Goal: Task Accomplishment & Management: Manage account settings

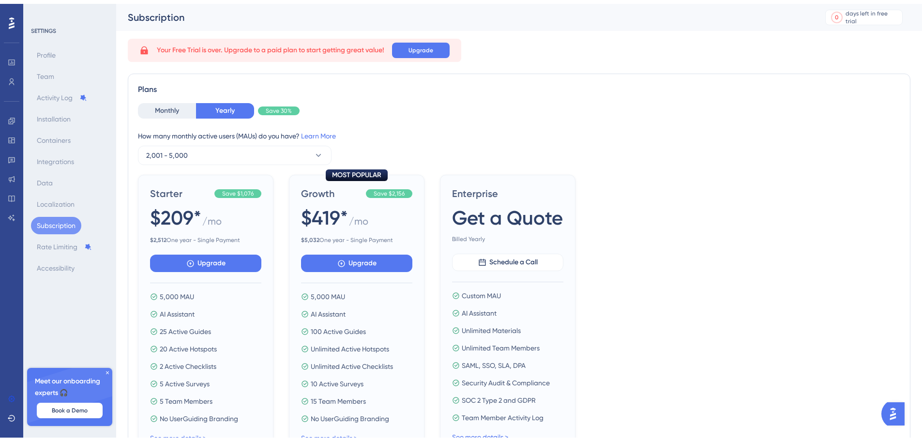
scroll to position [113, 0]
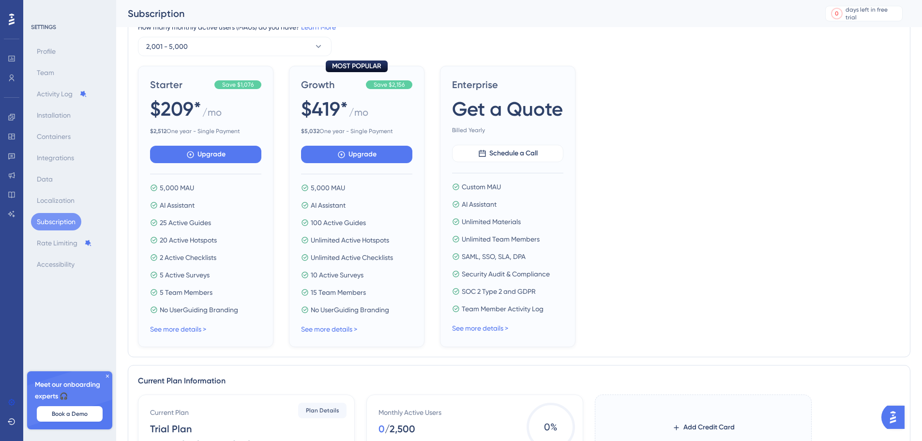
click at [191, 330] on link "See more details >" at bounding box center [178, 329] width 56 height 8
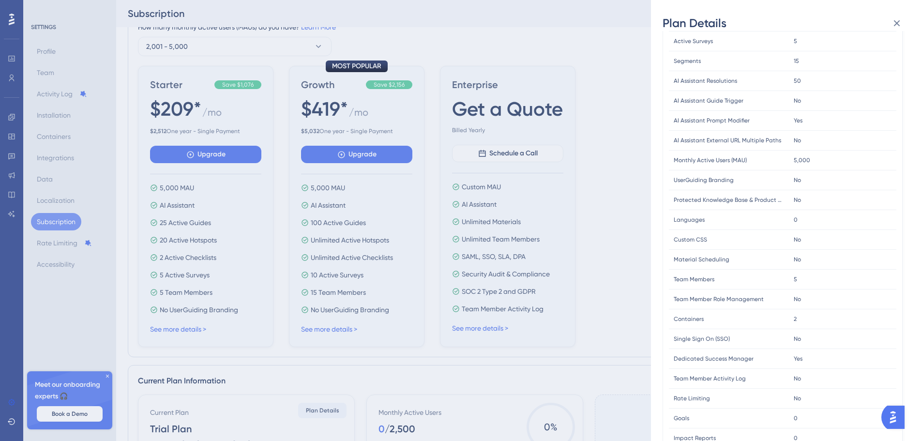
scroll to position [165, 0]
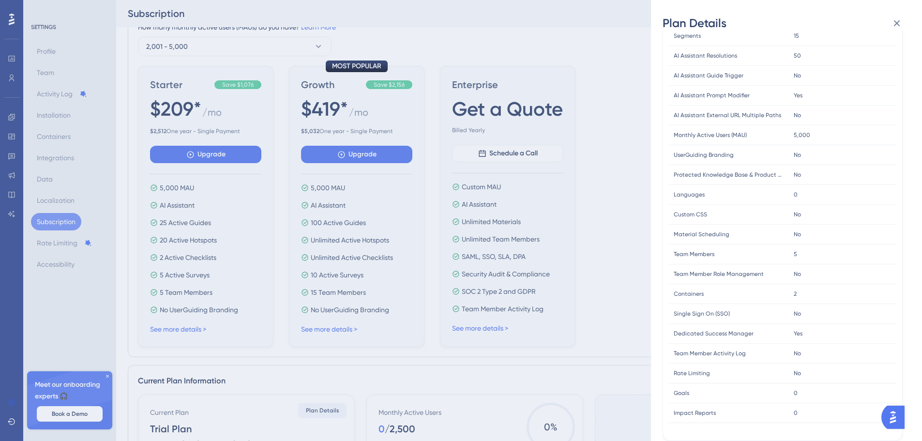
click at [387, 227] on div "Plan Details Plan Type: Starter Yearly FEATURE LIMIT Active Guides Active Guide…" at bounding box center [461, 220] width 922 height 441
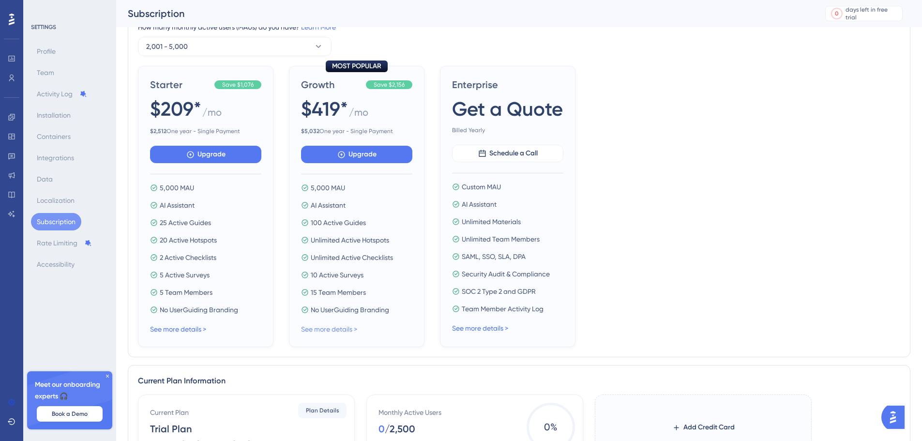
click at [330, 326] on link "See more details >" at bounding box center [329, 329] width 56 height 8
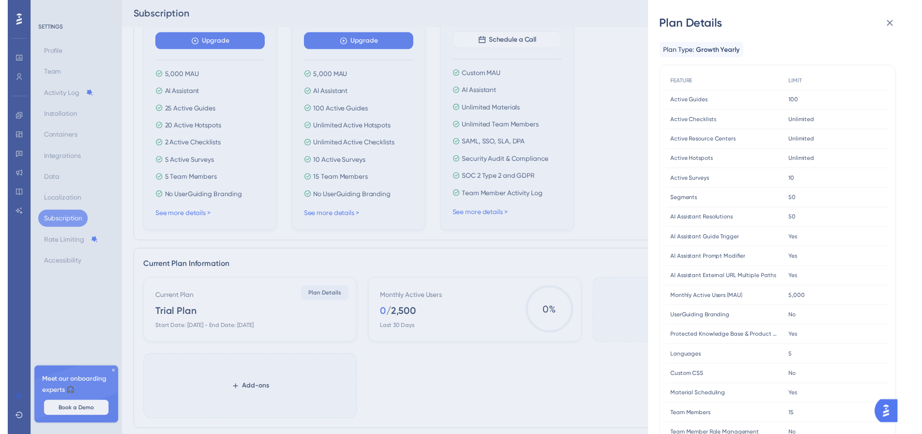
scroll to position [0, 0]
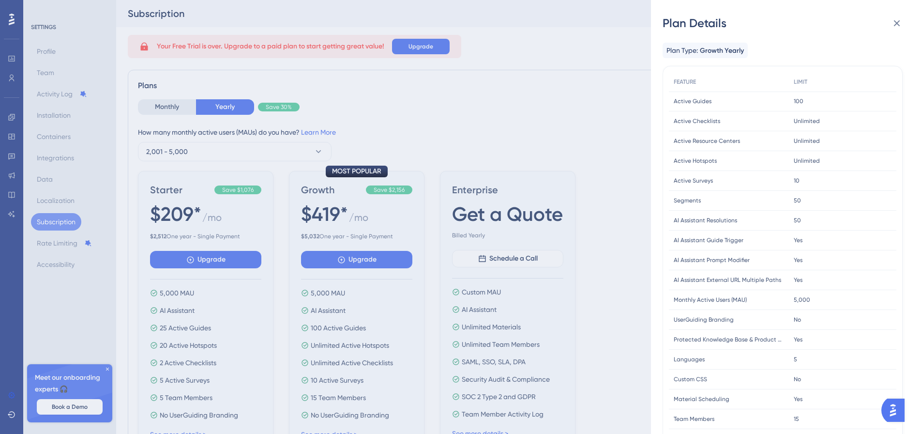
click at [278, 154] on div "Plan Details Plan Type: Growth Yearly FEATURE LIMIT Active Guides Active Guides…" at bounding box center [461, 217] width 922 height 434
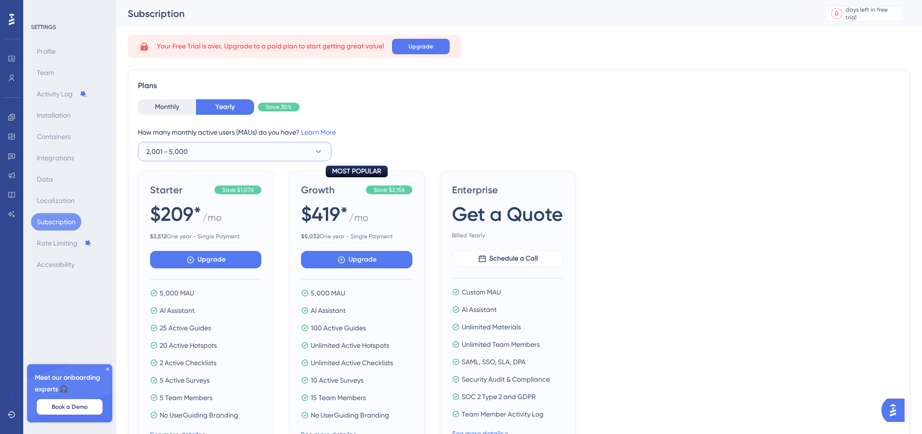
click at [278, 154] on button "2,001 - 5,000" at bounding box center [235, 151] width 194 height 19
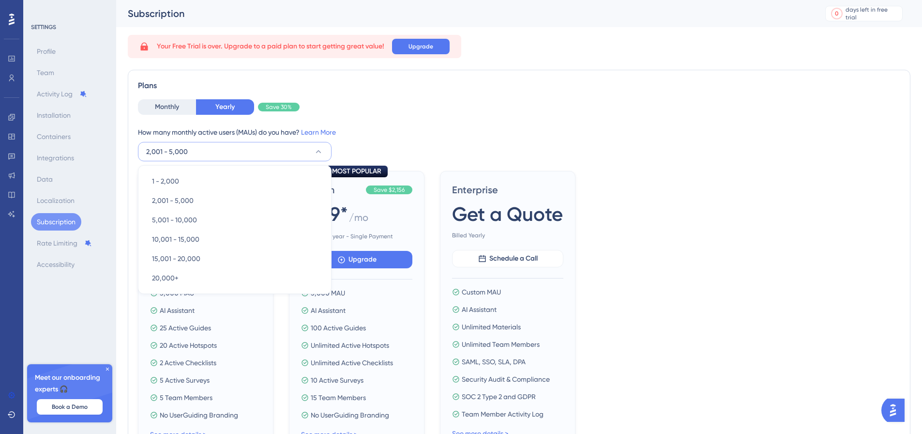
click at [424, 137] on div "How many monthly active users (MAUs) do you have? Learn More" at bounding box center [519, 132] width 762 height 12
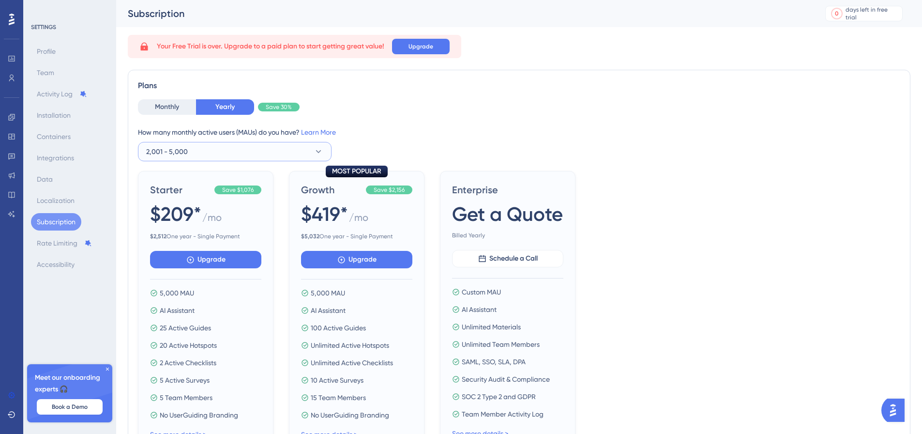
click at [274, 148] on button "2,001 - 5,000" at bounding box center [235, 151] width 194 height 19
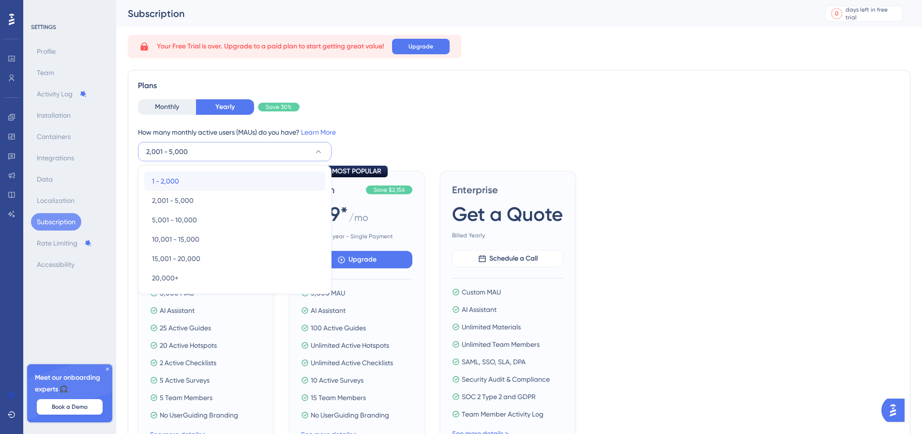
click at [224, 180] on div "1 - 2,000 1 - 2,000" at bounding box center [235, 180] width 166 height 19
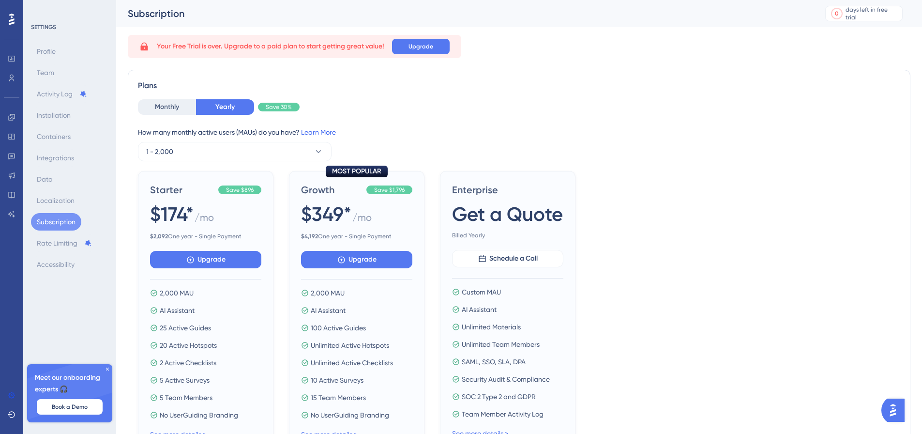
click at [327, 130] on link "Learn More" at bounding box center [318, 132] width 35 height 8
click at [202, 143] on button "2,001 - 5,000" at bounding box center [235, 151] width 194 height 19
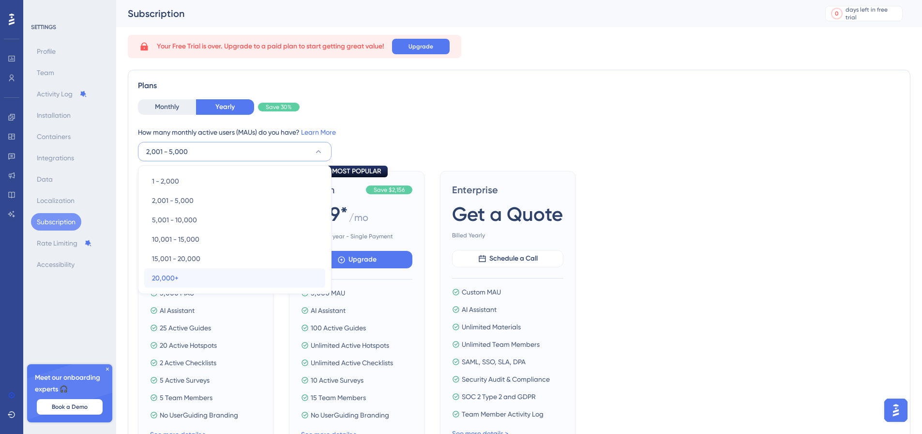
click at [192, 278] on div "20,000+ 20,000+" at bounding box center [235, 277] width 166 height 19
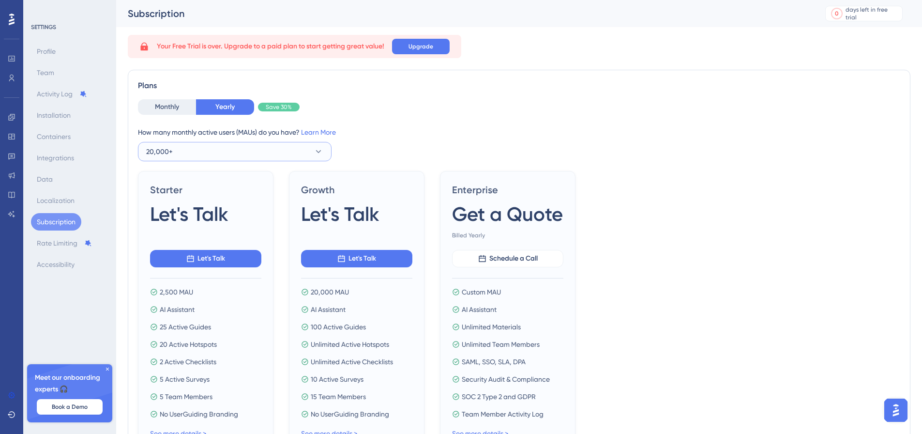
click at [207, 159] on button "20,000+" at bounding box center [235, 151] width 194 height 19
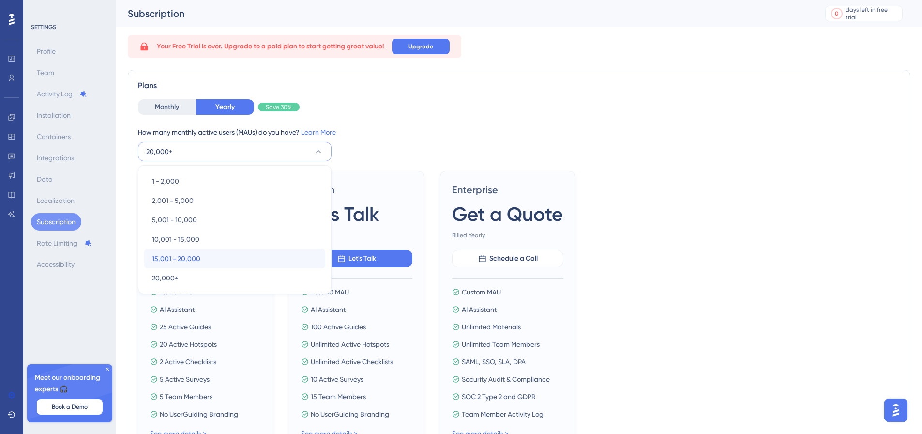
click at [190, 255] on span "15,001 - 20,000" at bounding box center [176, 259] width 48 height 12
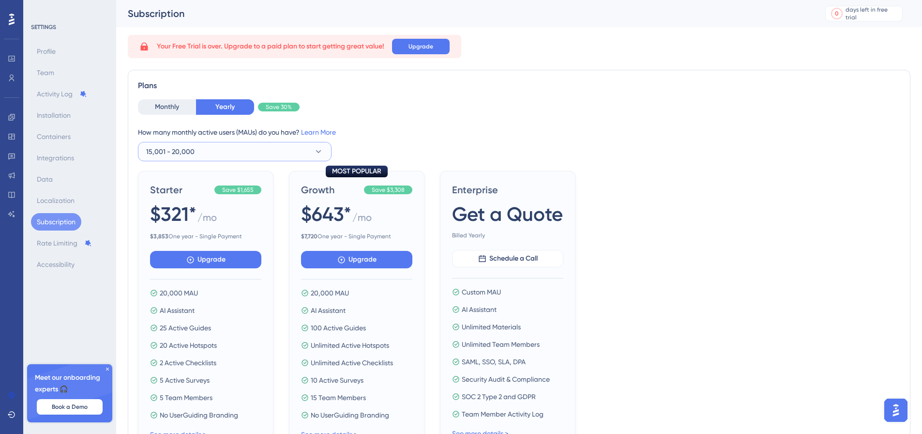
click at [213, 154] on button "15,001 - 20,000" at bounding box center [235, 151] width 194 height 19
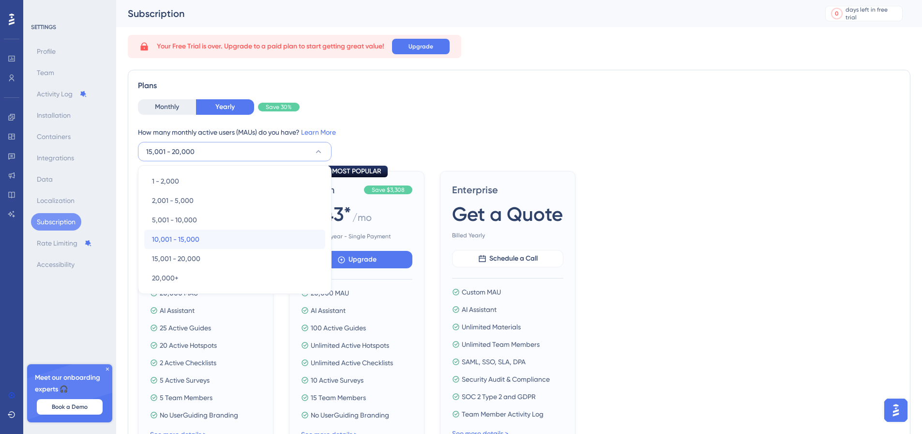
click at [193, 241] on span "10,001 - 15,000" at bounding box center [175, 239] width 47 height 12
